Goal: Transaction & Acquisition: Purchase product/service

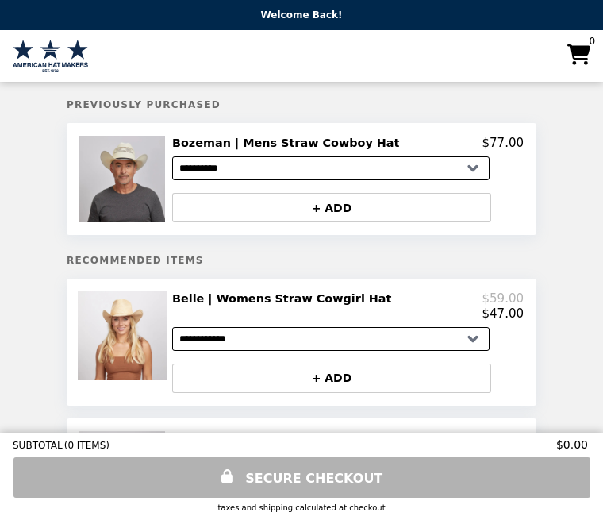
click at [359, 332] on select "**********" at bounding box center [330, 339] width 317 height 24
click at [109, 332] on img at bounding box center [124, 335] width 93 height 89
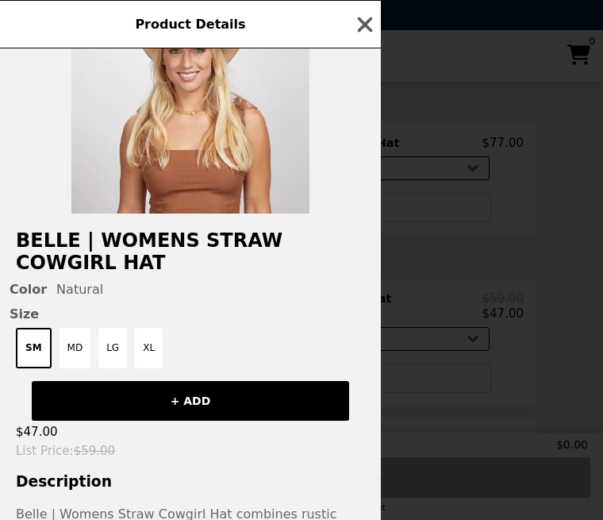
scroll to position [90, 0]
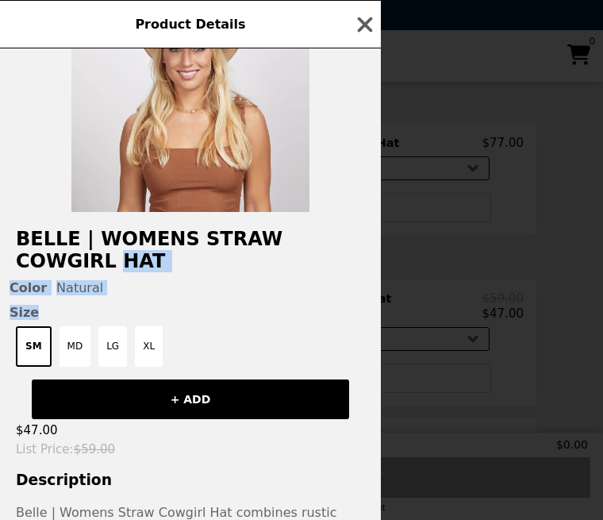
click at [341, 172] on div at bounding box center [190, 85] width 381 height 254
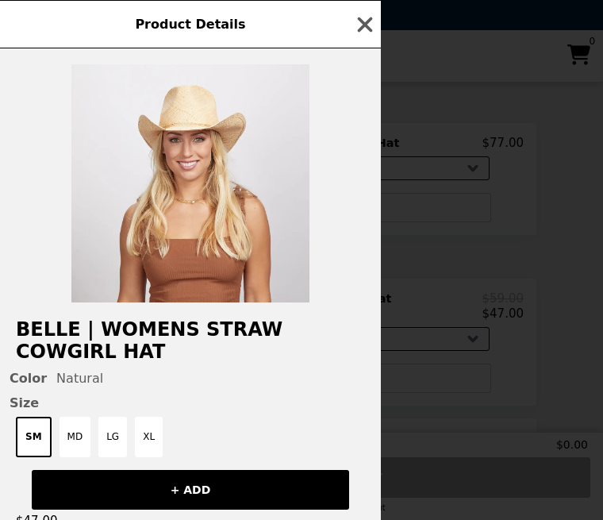
scroll to position [0, 0]
click at [254, 175] on img at bounding box center [190, 183] width 238 height 238
click at [225, 180] on img at bounding box center [190, 183] width 238 height 238
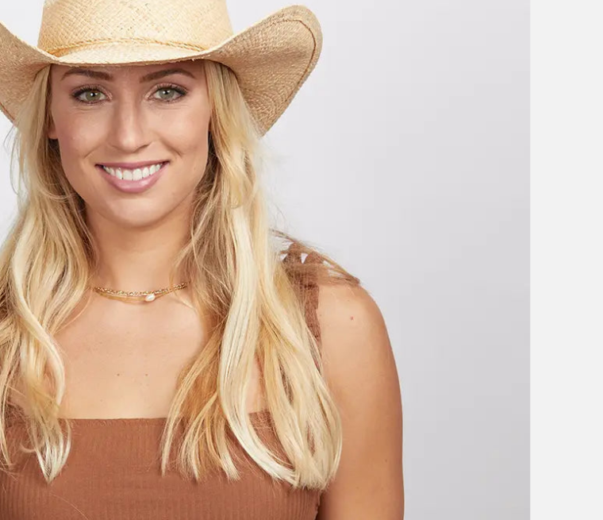
click at [76, 64] on img at bounding box center [190, 183] width 238 height 238
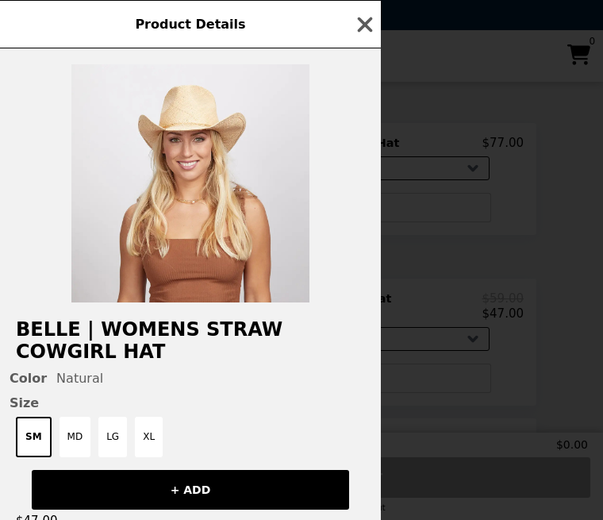
click at [375, 15] on icon "button" at bounding box center [365, 25] width 24 height 24
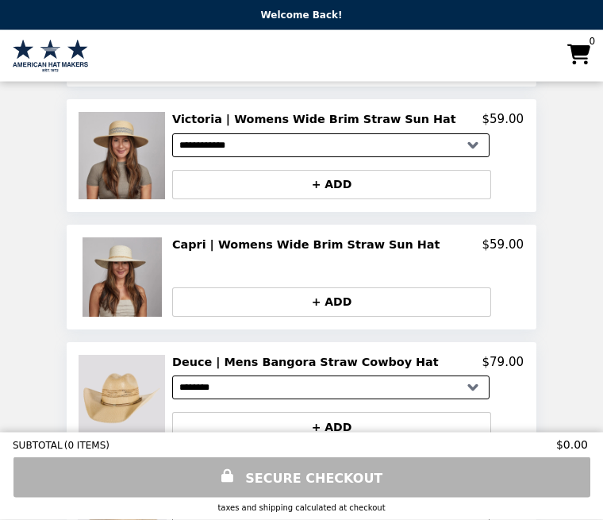
scroll to position [832, 0]
click at [130, 267] on img at bounding box center [124, 276] width 83 height 79
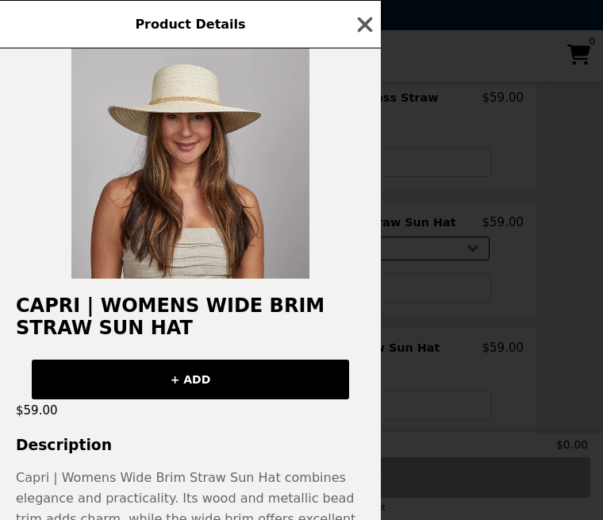
scroll to position [35, 0]
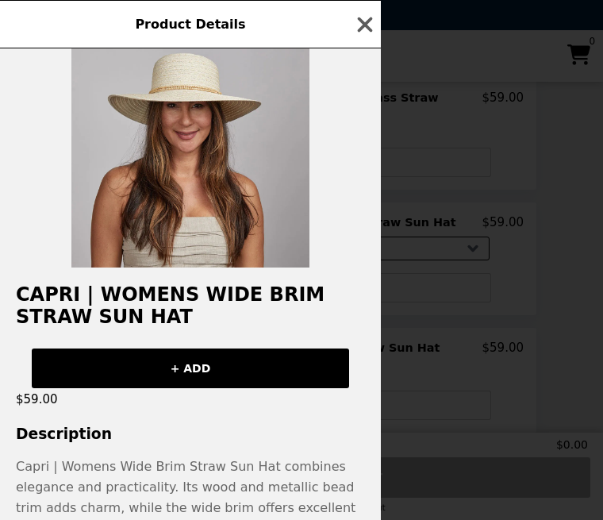
click at [283, 173] on img at bounding box center [190, 148] width 238 height 238
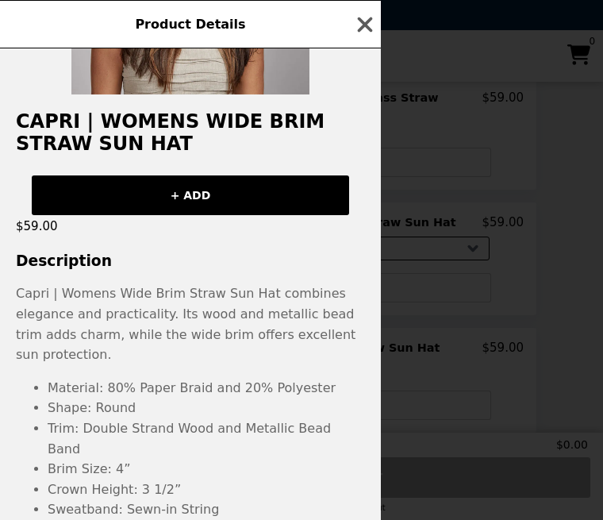
scroll to position [207, 0]
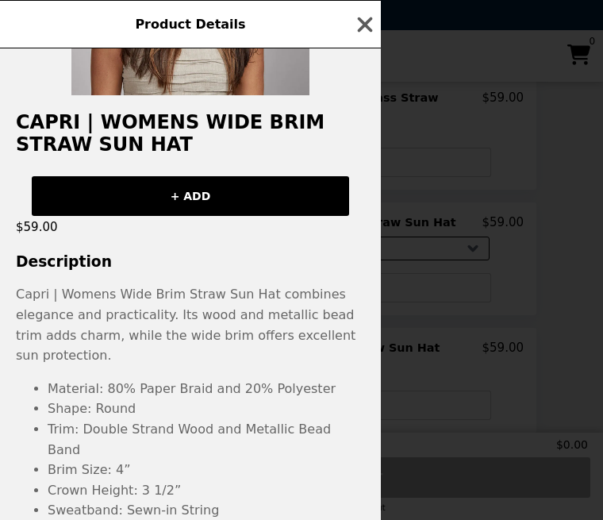
click at [361, 29] on icon "button" at bounding box center [365, 24] width 15 height 15
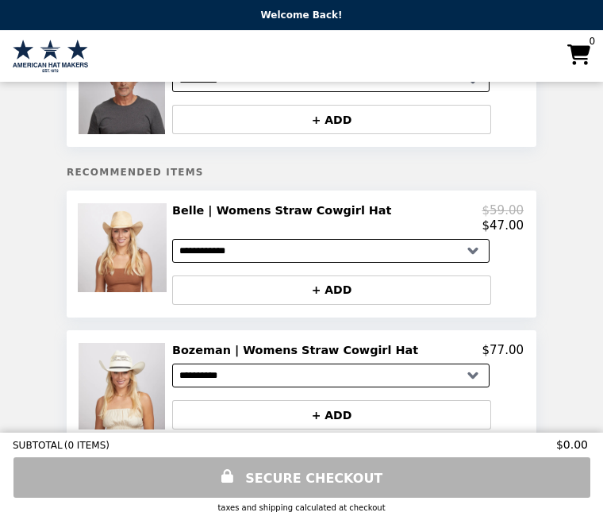
scroll to position [0, 0]
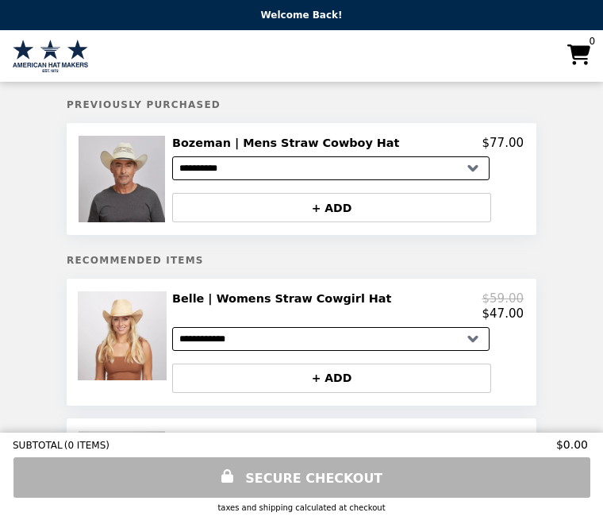
click at [186, 190] on div "+ ADD" at bounding box center [348, 201] width 352 height 42
click at [132, 172] on img at bounding box center [124, 179] width 90 height 87
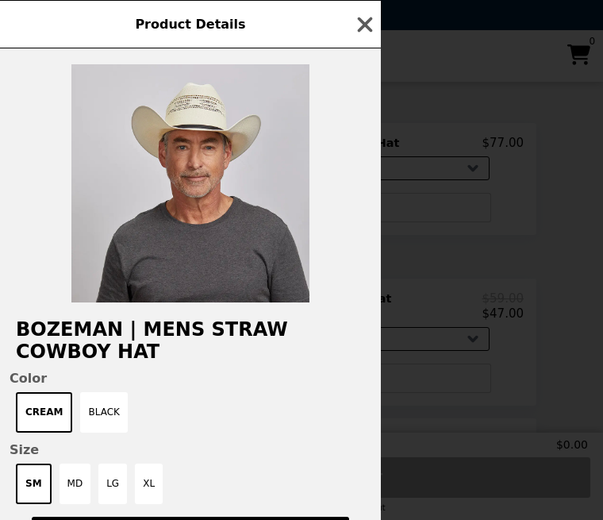
click at [296, 132] on img at bounding box center [190, 183] width 238 height 238
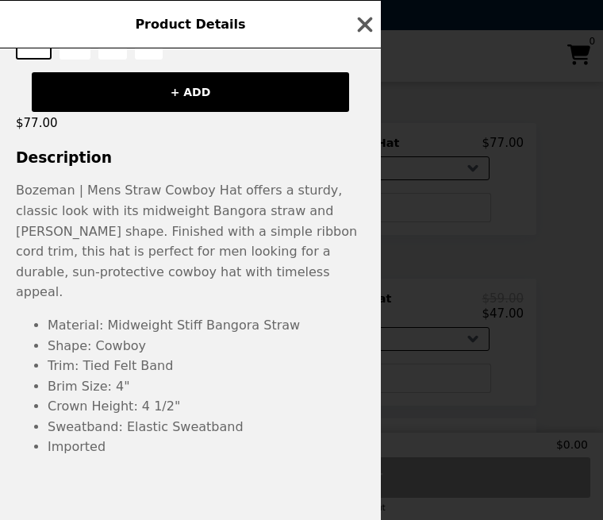
scroll to position [442, 0]
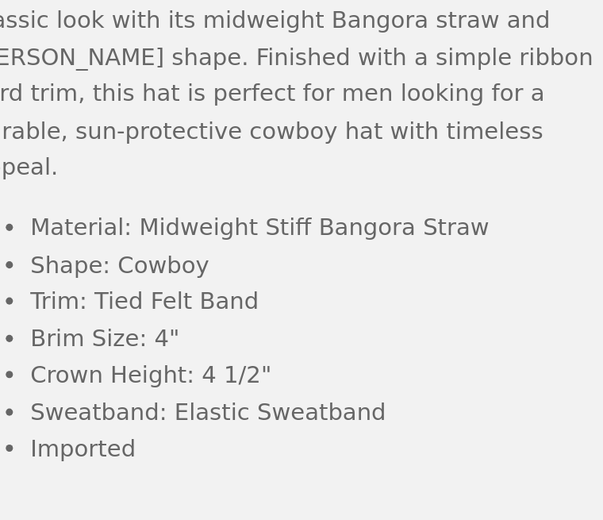
click at [154, 398] on li "Crown Height: 4 1/2"" at bounding box center [206, 408] width 317 height 21
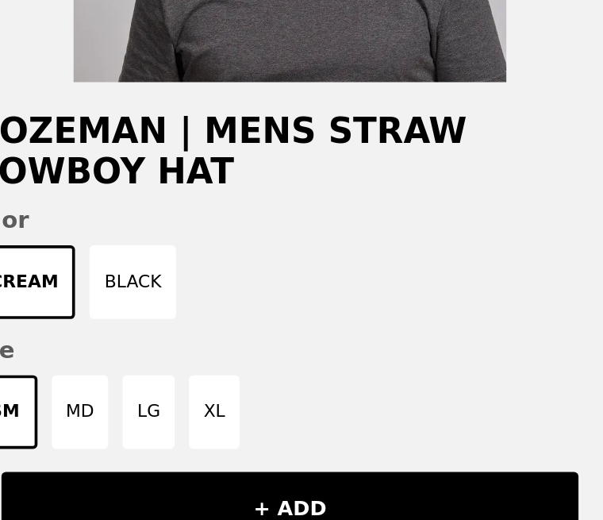
scroll to position [49, 0]
